Goal: Task Accomplishment & Management: Complete application form

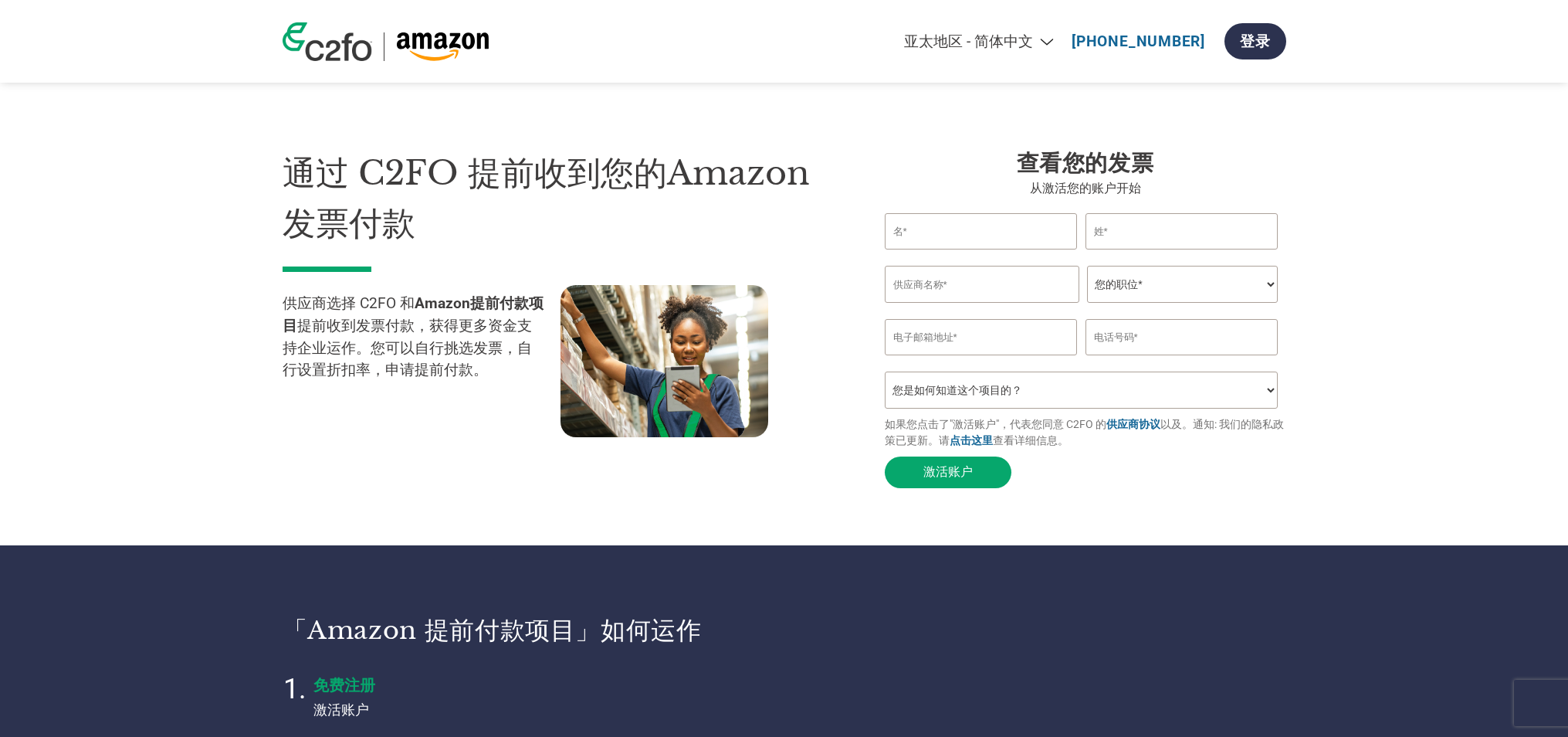
select select "zh-CN"
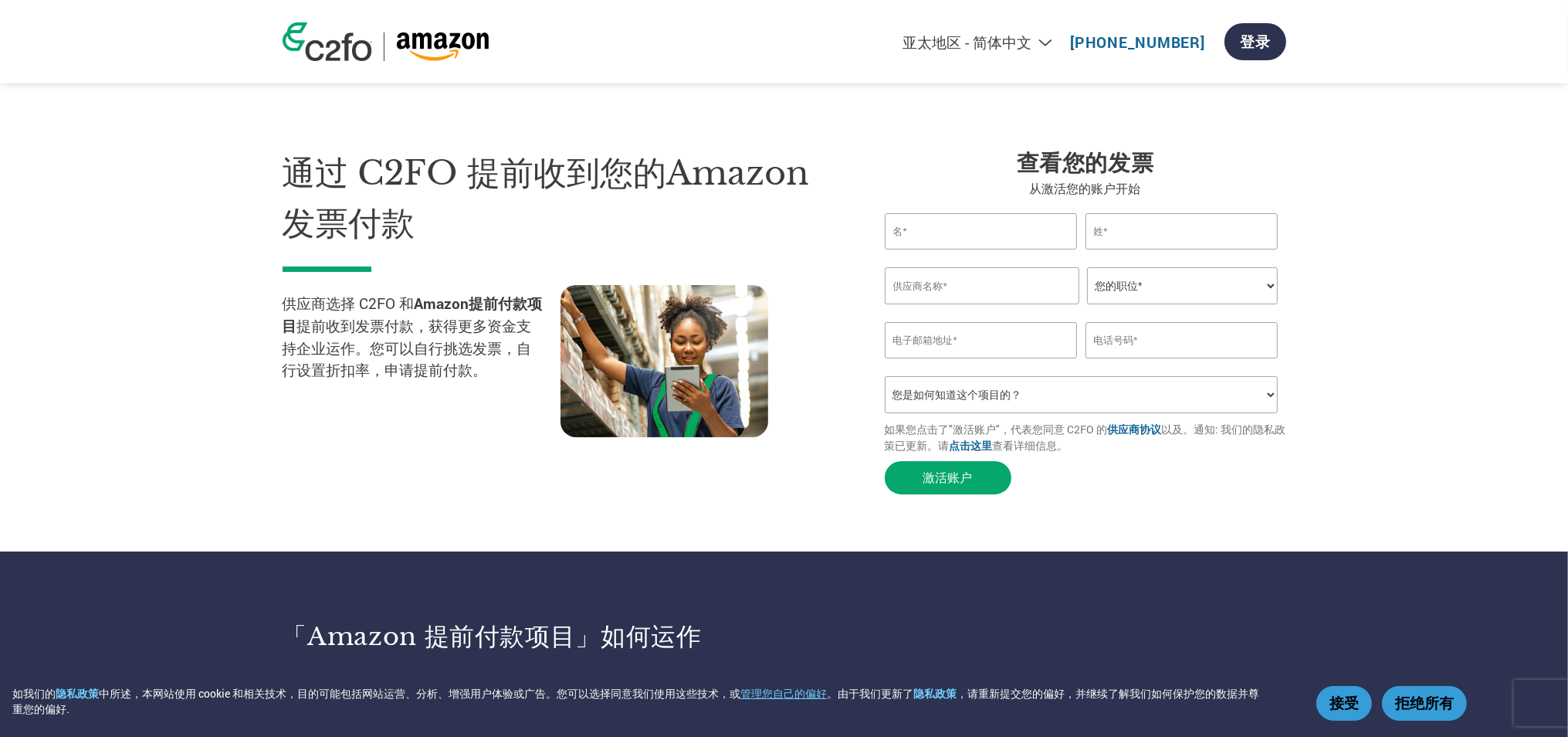
click at [971, 221] on input "text" at bounding box center [981, 231] width 193 height 36
paste input "chrice"
type input "chrice"
click at [1164, 236] on input "text" at bounding box center [1182, 231] width 193 height 36
click at [957, 300] on input "text" at bounding box center [981, 285] width 194 height 37
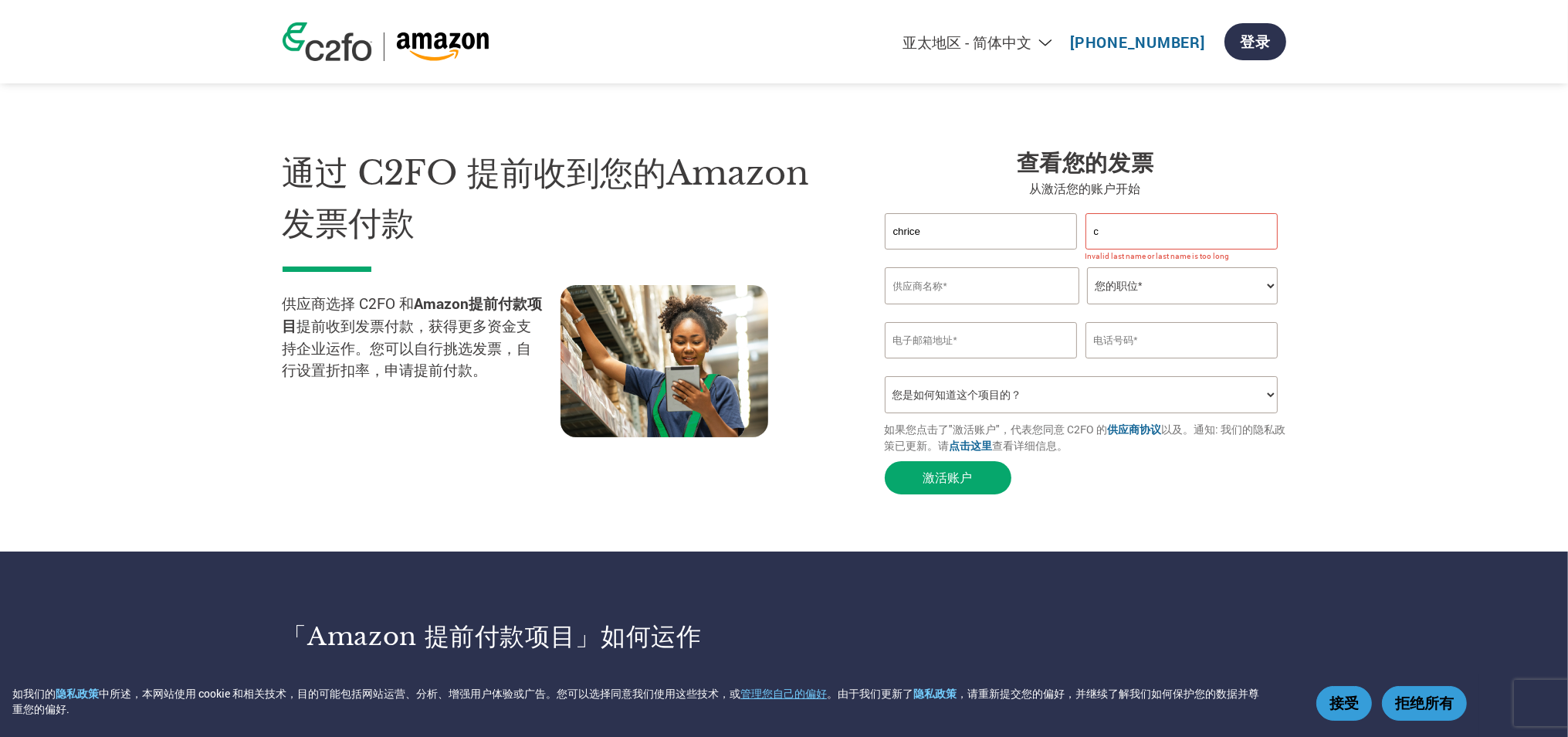
click at [1140, 225] on input "c" at bounding box center [1182, 231] width 193 height 36
type input "c."
click at [1036, 266] on div "Invalid first name or first name is too long Invalid last name or last name is …" at bounding box center [1085, 258] width 401 height 18
click at [1033, 276] on input "text" at bounding box center [981, 285] width 194 height 37
paste input "Nauvantic Plus Development Ltd"
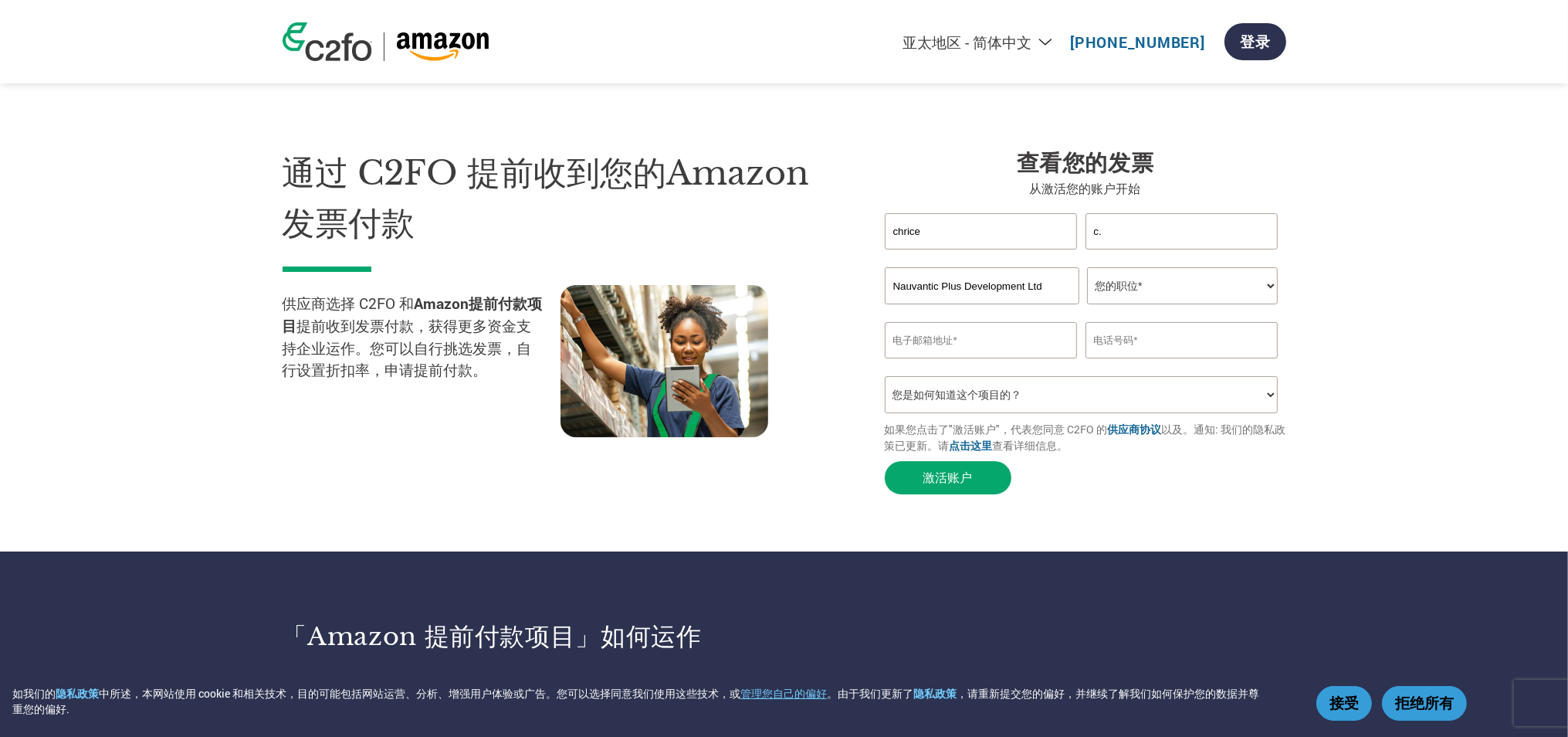
type input "Nauvantic Plus Development Ltd"
click at [1117, 287] on select "您的职位* 首席财务官 会计长 财务长 财务总监 信贷经理 首席执行官 总裁 企业主/创始人 会计人员 簿记人员 应收账款人员 办公室经理 其他" at bounding box center [1182, 285] width 191 height 37
select select "OTHER"
click at [1087, 269] on select "您的职位* 首席财务官 会计长 财务长 财务总监 信贷经理 首席执行官 总裁 企业主/创始人 会计人员 簿记人员 应收账款人员 办公室经理 其他" at bounding box center [1182, 285] width 191 height 37
click at [1029, 351] on input "email" at bounding box center [981, 340] width 193 height 36
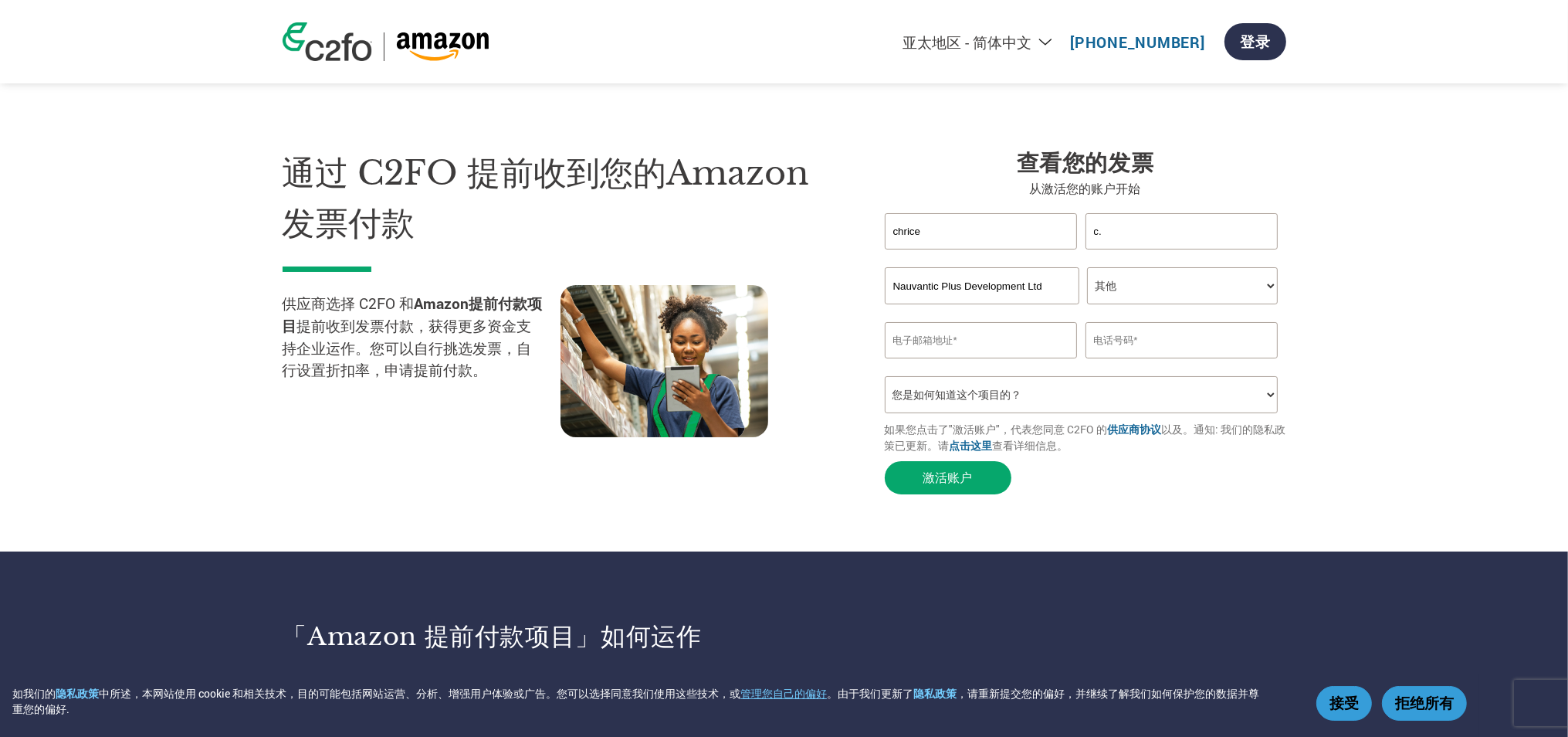
paste input "chrice@vyytyya.com"
type input "chrice@vyytyya.com"
click at [1121, 344] on input "text" at bounding box center [1182, 340] width 193 height 36
paste input "447828494189"
type input "447828494189"
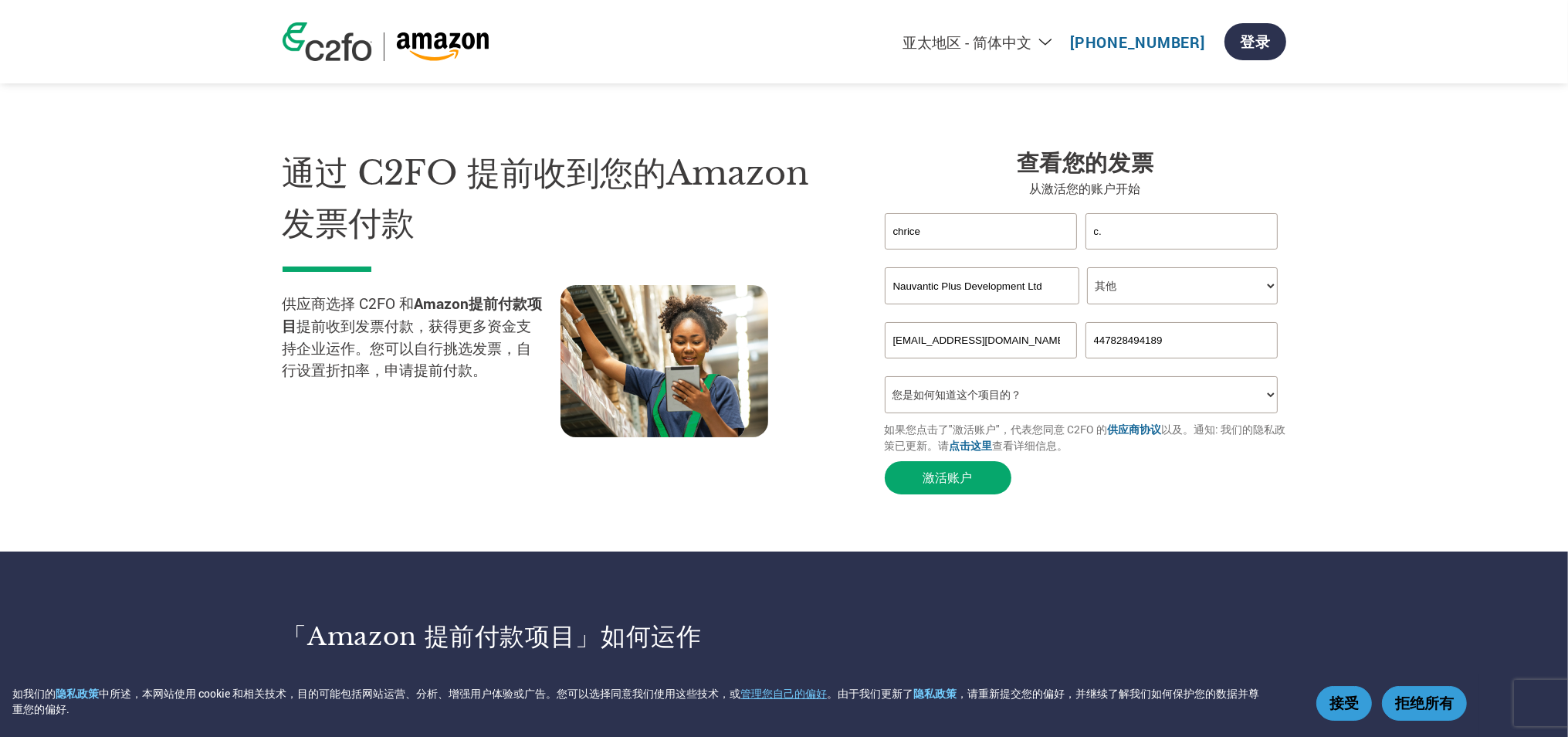
click at [1105, 389] on select "您是如何知道这个项目的？ 从我的客户处得知 收到了电子邮件 社交媒体 在线搜索 家人/朋友/熟人 在一次活动中 其他" at bounding box center [1081, 394] width 394 height 37
select select "Email"
click at [885, 382] on select "您是如何知道这个项目的？ 从我的客户处得知 收到了电子邮件 社交媒体 在线搜索 家人/朋友/熟人 在一次活动中 其他" at bounding box center [1081, 394] width 394 height 37
click at [977, 480] on button "激活账户" at bounding box center [948, 478] width 126 height 34
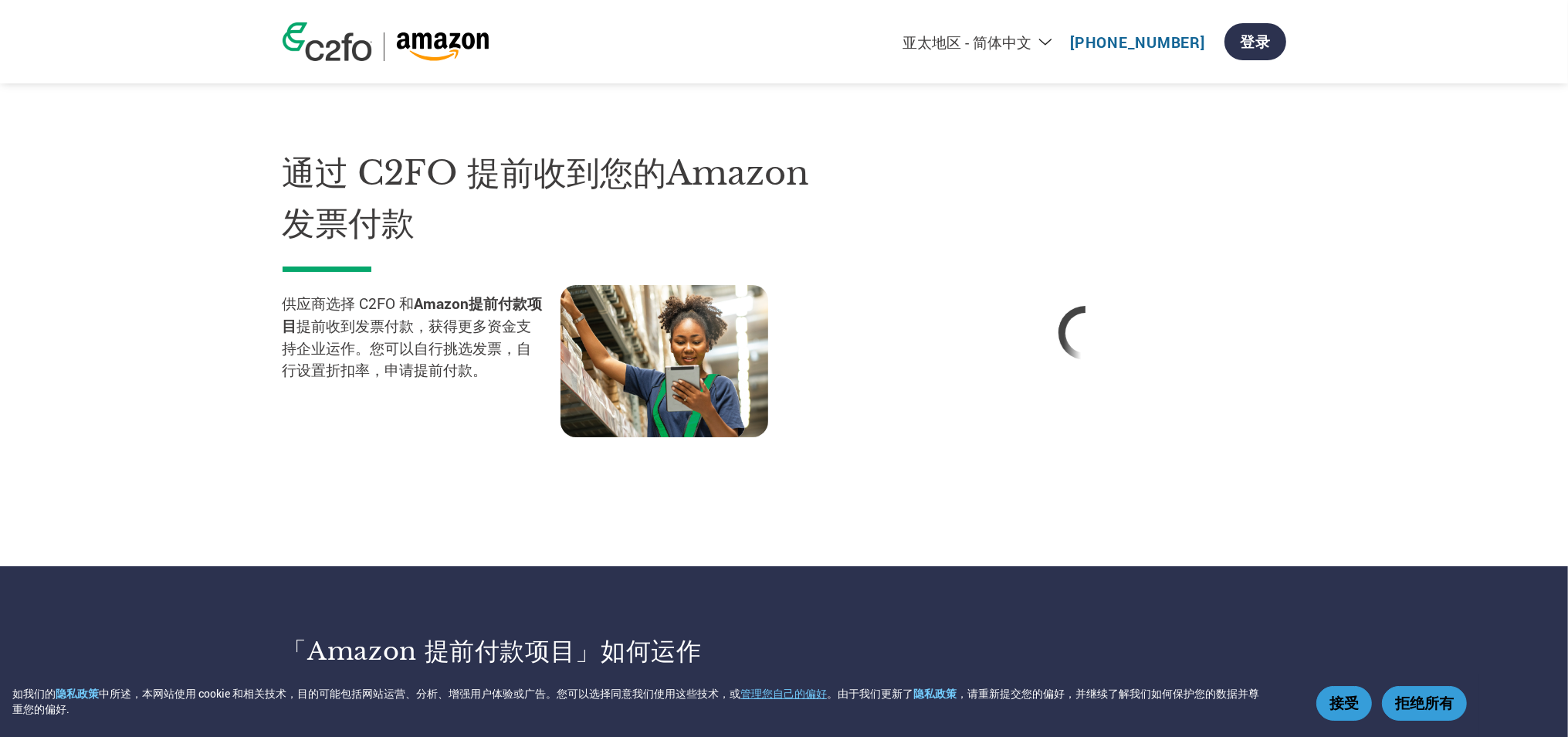
select select "zh-CN"
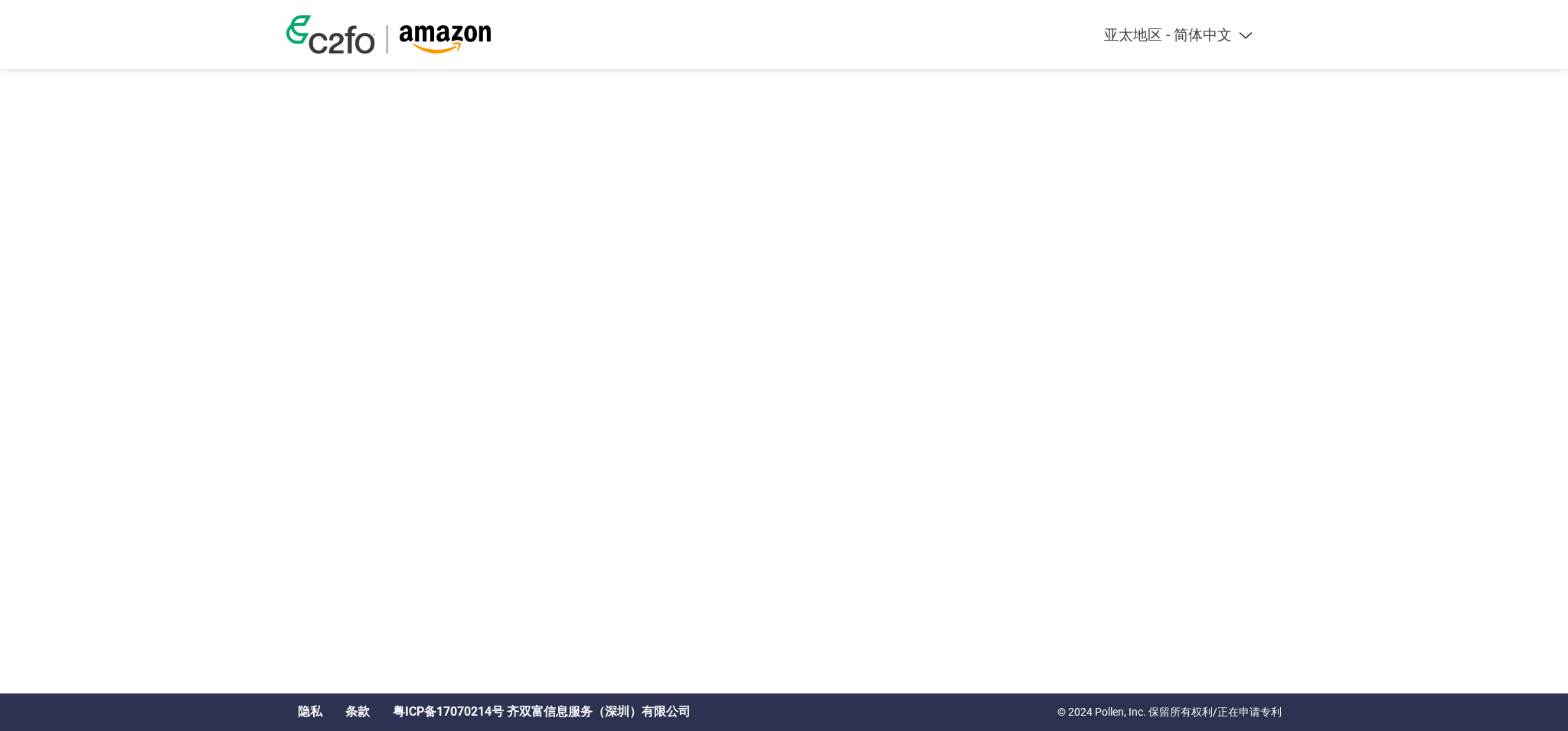
select select "zh-CN"
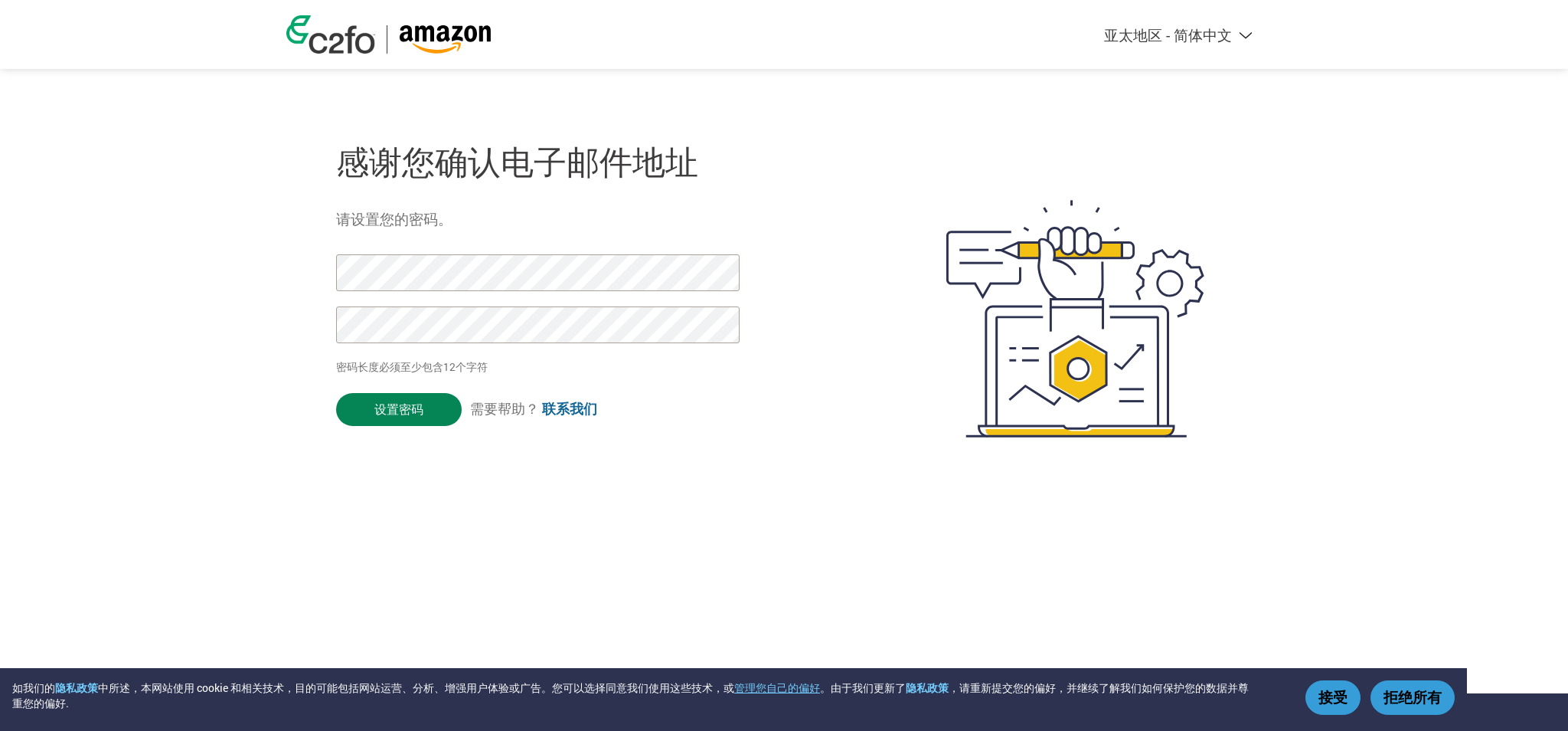
click at [395, 404] on input "设置密码" at bounding box center [399, 410] width 125 height 33
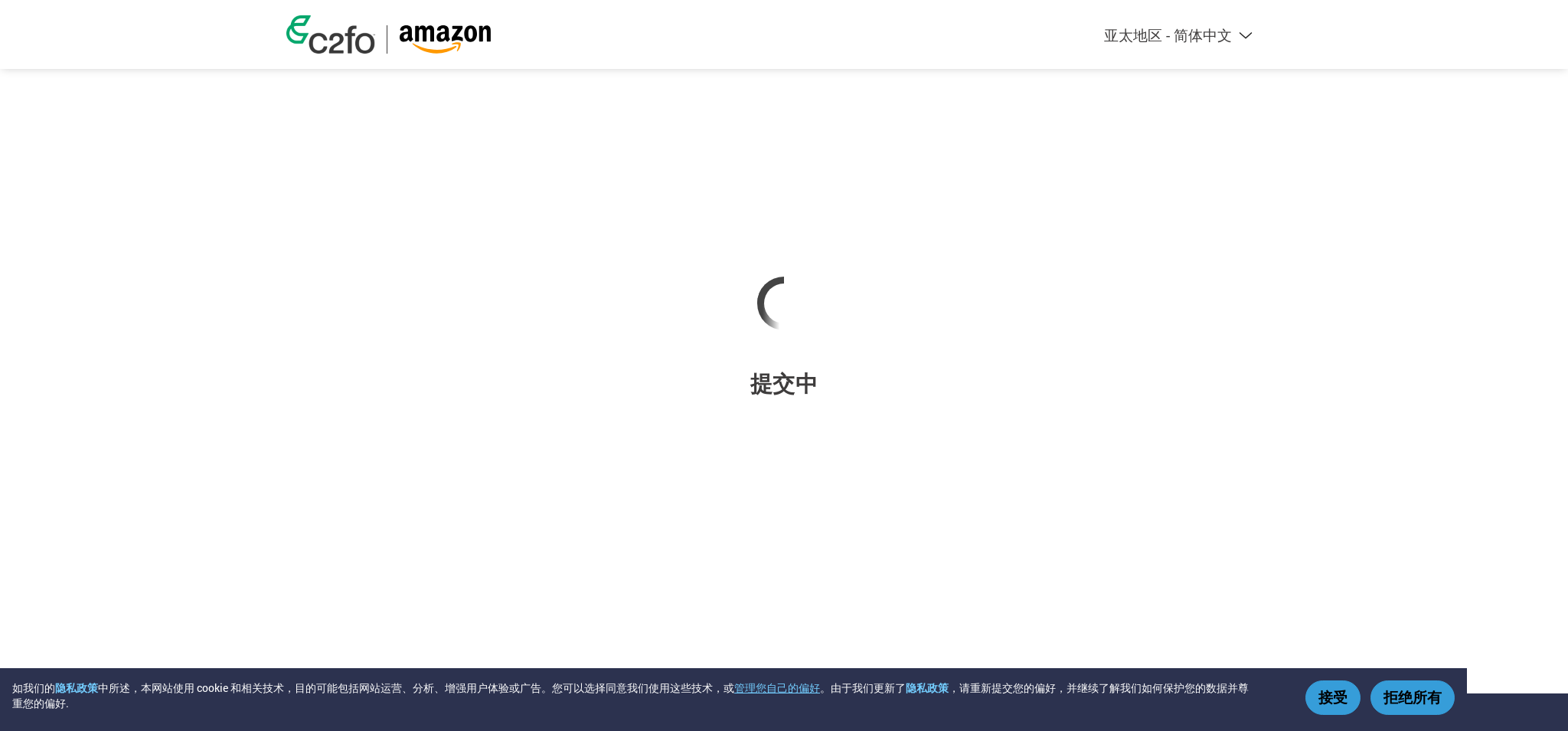
click at [1425, 708] on button "拒绝所有" at bounding box center [1413, 697] width 84 height 34
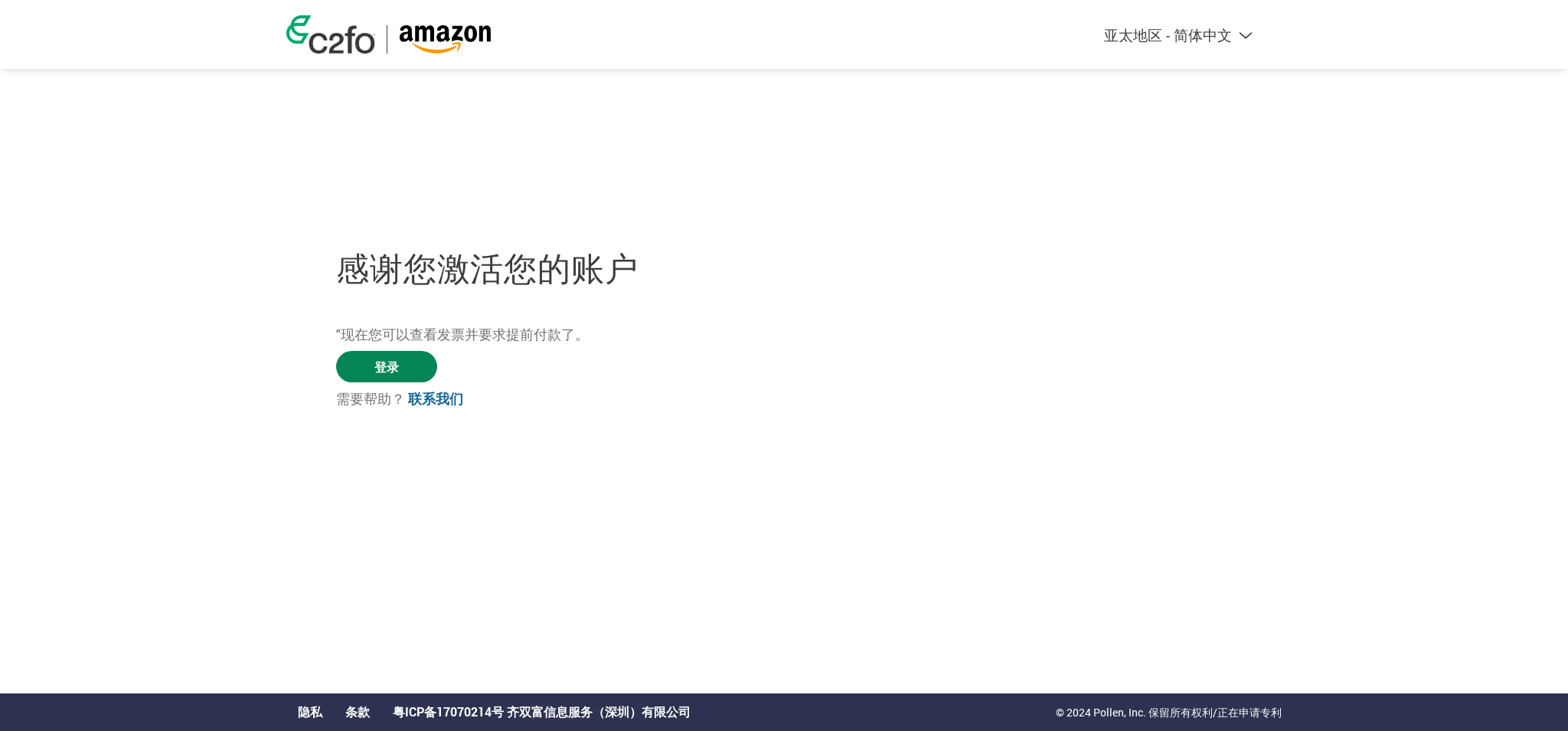
click at [414, 356] on link "登录" at bounding box center [387, 366] width 101 height 32
